Goal: Transaction & Acquisition: Obtain resource

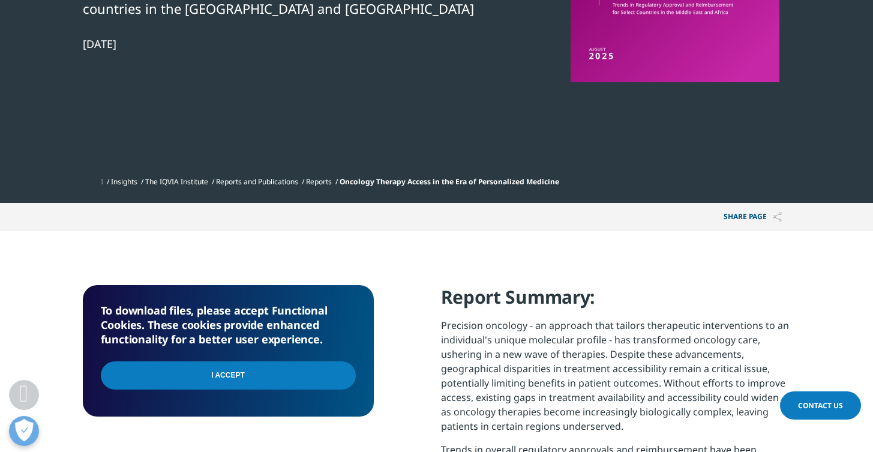
scroll to position [388, 0]
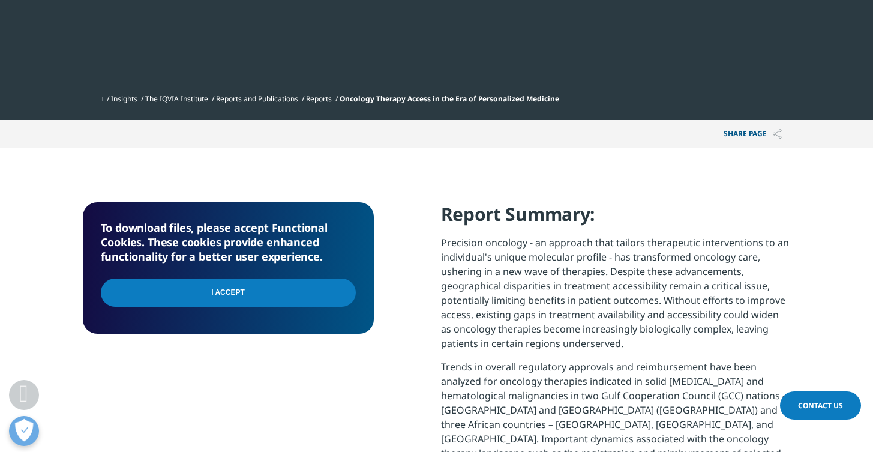
click at [280, 290] on input "I Accept" at bounding box center [228, 292] width 255 height 28
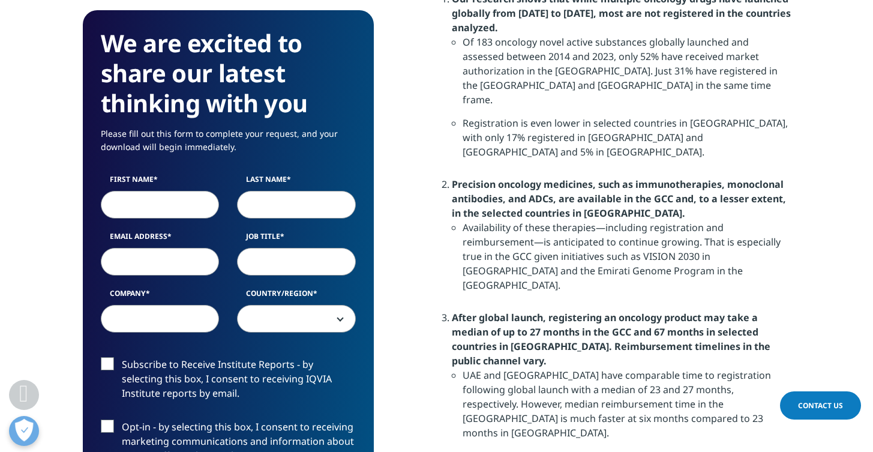
scroll to position [832, 0]
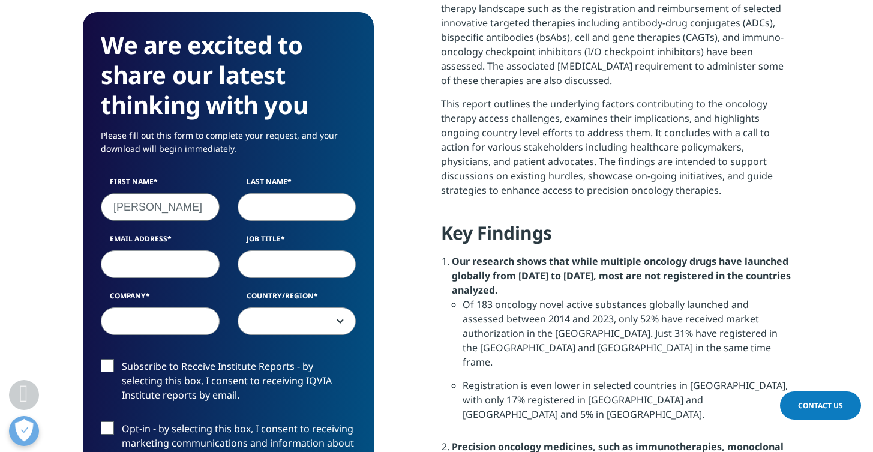
type input "Joakim"
type input "Vinberg"
type input "joakim@vinberg.com"
type input "Head, Global Market Access"
type input "Prothena"
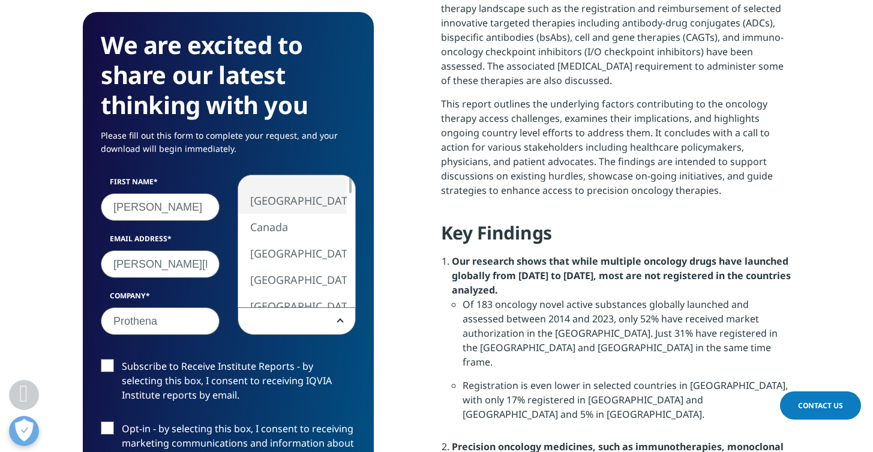
select select "[GEOGRAPHIC_DATA]"
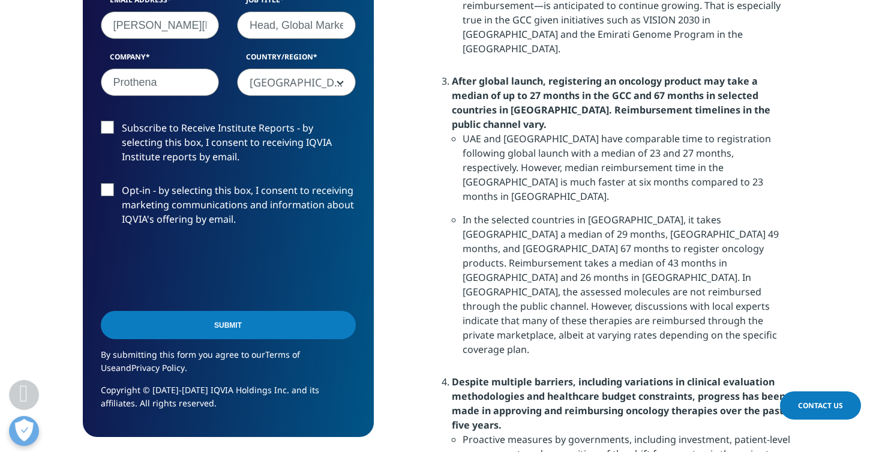
scroll to position [1580, 0]
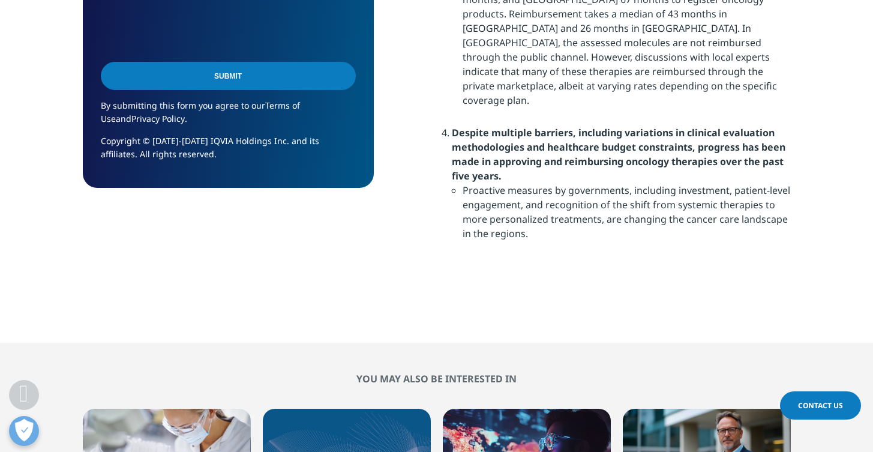
click at [271, 80] on input "Submit" at bounding box center [228, 76] width 255 height 28
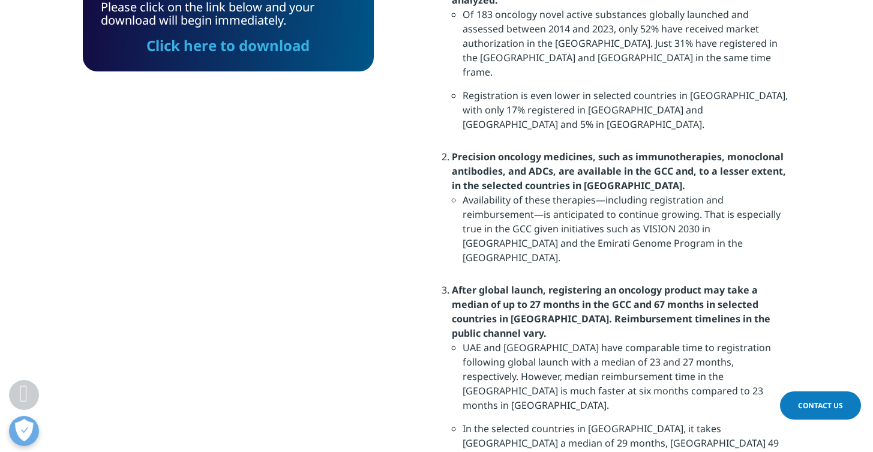
scroll to position [89, 291]
click at [279, 47] on link "Click here to download" at bounding box center [227, 45] width 163 height 20
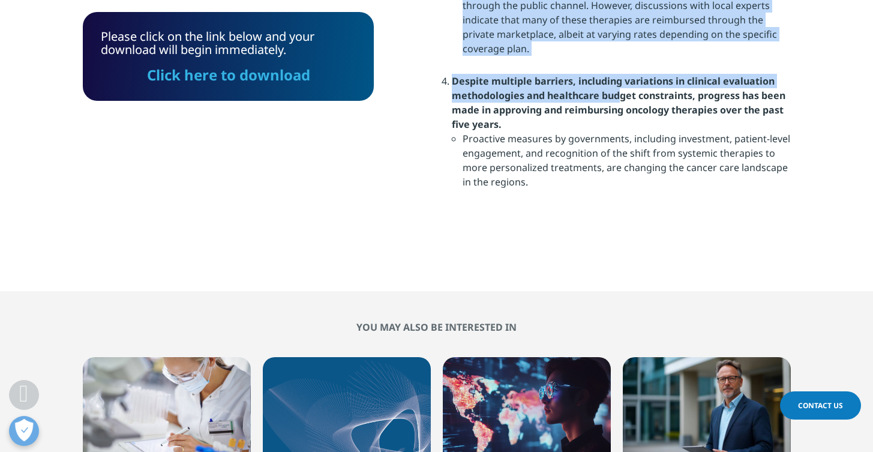
scroll to position [1627, 0]
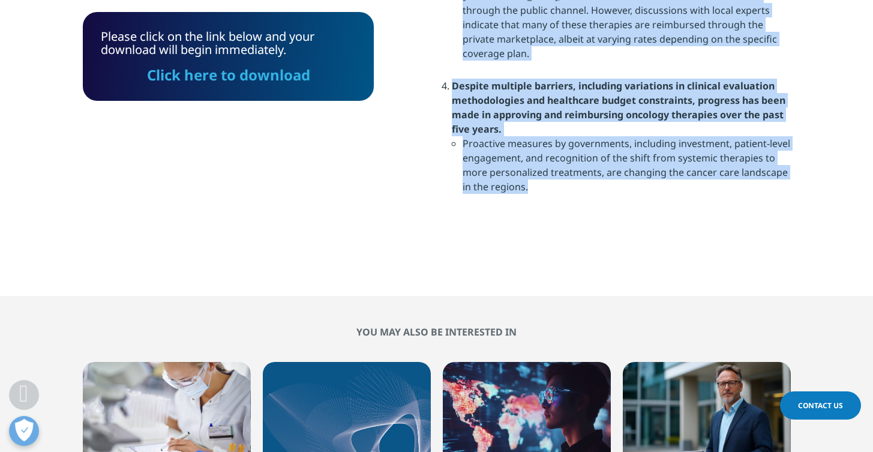
drag, startPoint x: 443, startPoint y: 128, endPoint x: 565, endPoint y: 115, distance: 123.1
copy div "Key Findings Our research shows that while multiple oncology drugs have launche…"
